Goal: Navigation & Orientation: Find specific page/section

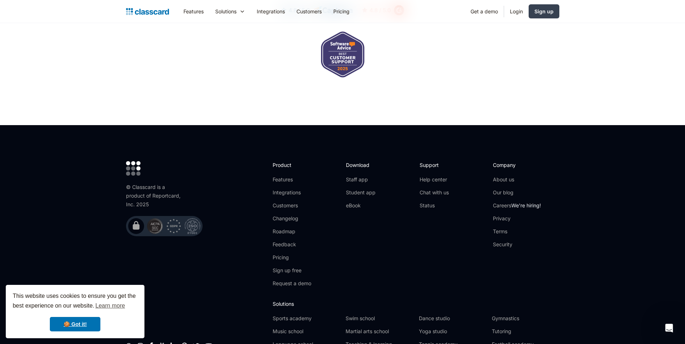
scroll to position [2360, 0]
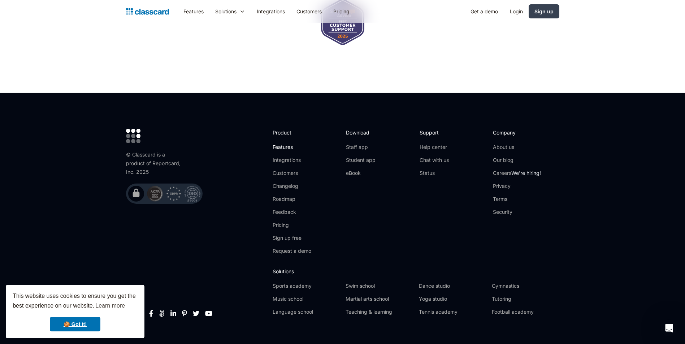
click at [284, 144] on link "Features" at bounding box center [292, 147] width 39 height 7
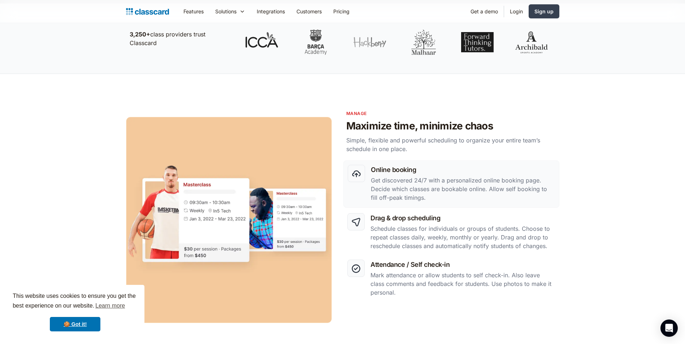
scroll to position [253, 0]
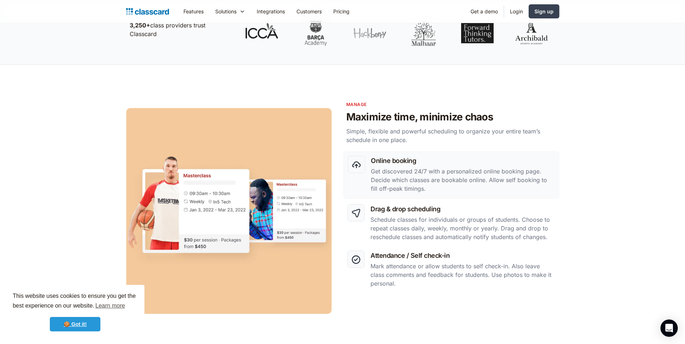
click at [73, 326] on link "🍪 Got it!" at bounding box center [75, 324] width 51 height 14
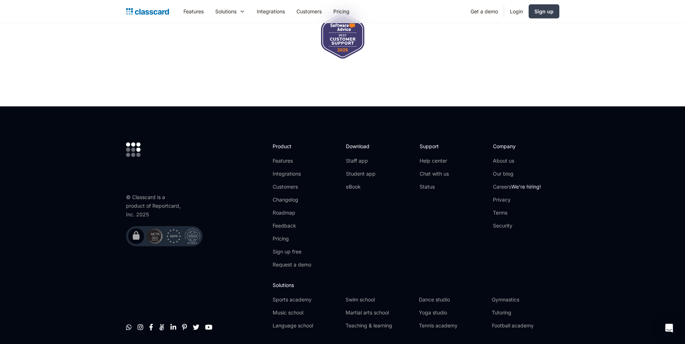
scroll to position [2178, 0]
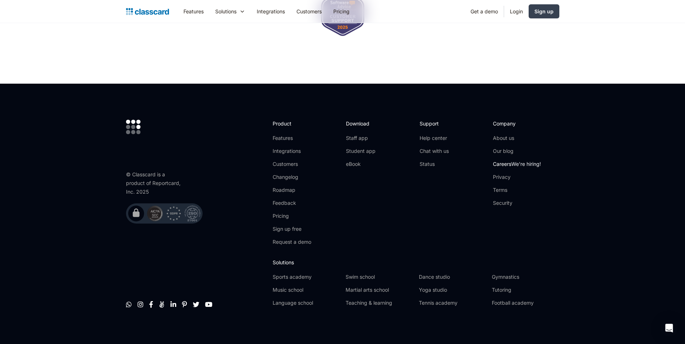
click at [515, 161] on span "We're hiring!" at bounding box center [526, 164] width 30 height 6
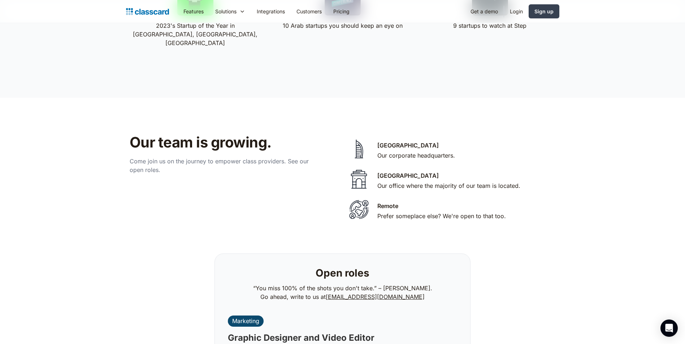
scroll to position [1480, 0]
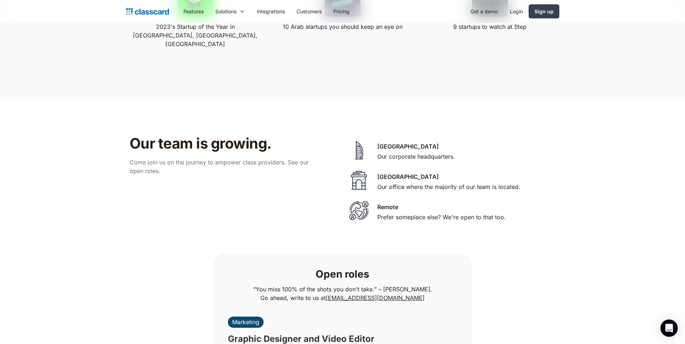
click at [352, 203] on img at bounding box center [358, 211] width 25 height 22
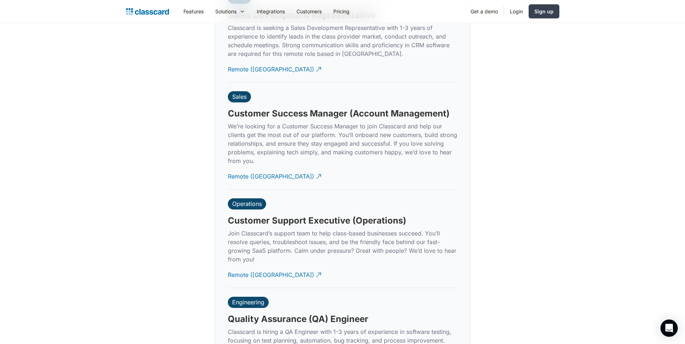
scroll to position [2094, 0]
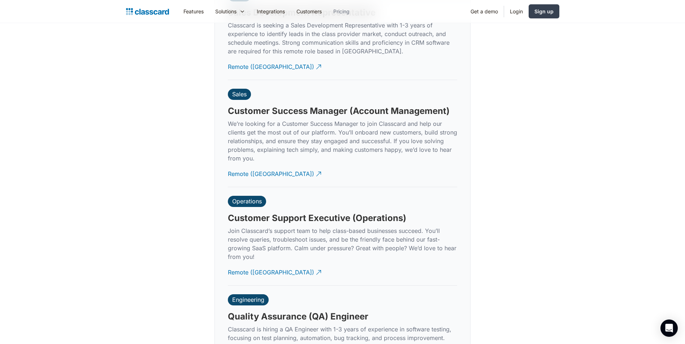
click at [345, 8] on link "Pricing" at bounding box center [341, 11] width 28 height 16
